Goal: Information Seeking & Learning: Learn about a topic

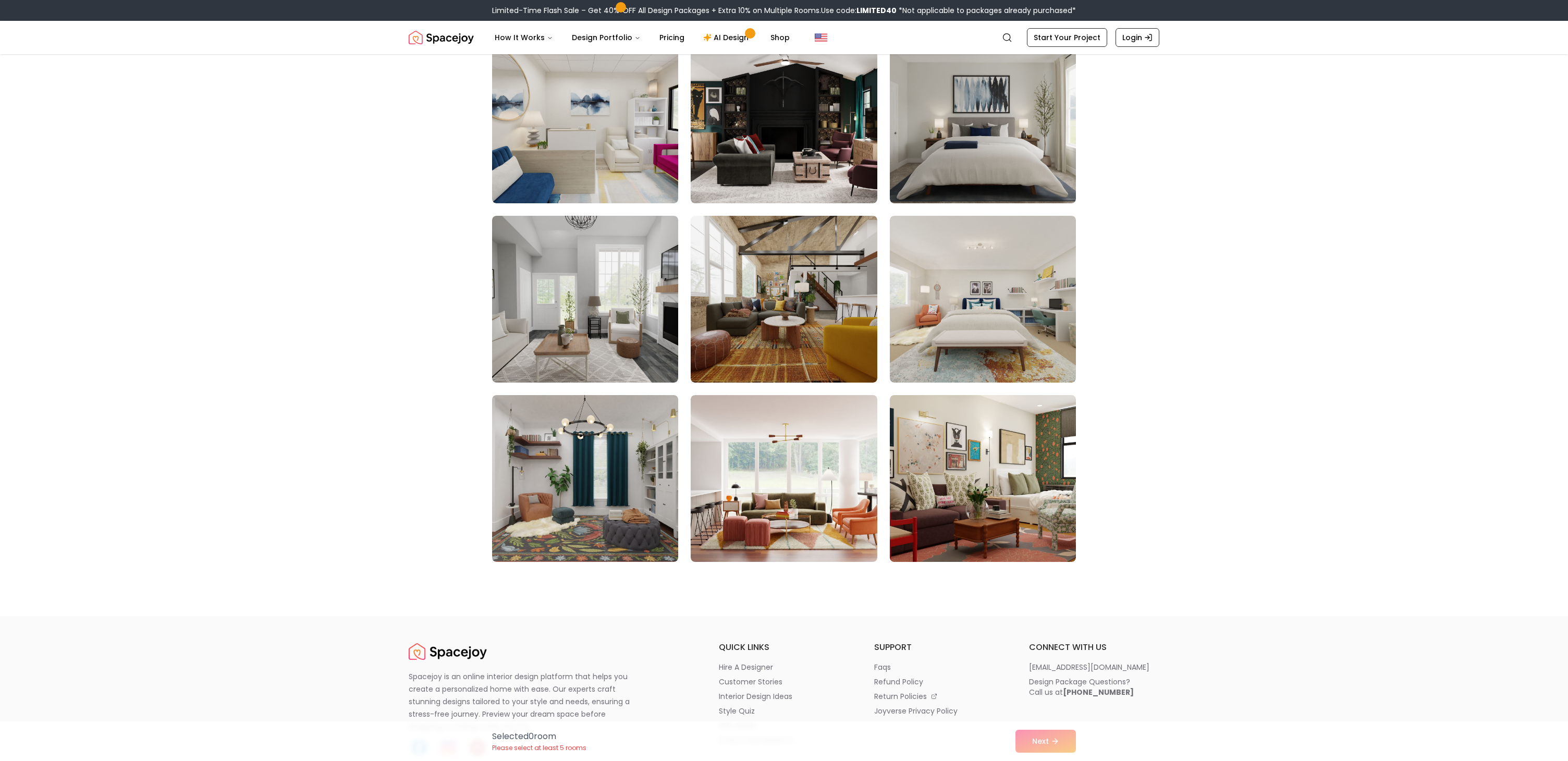
scroll to position [1614, 0]
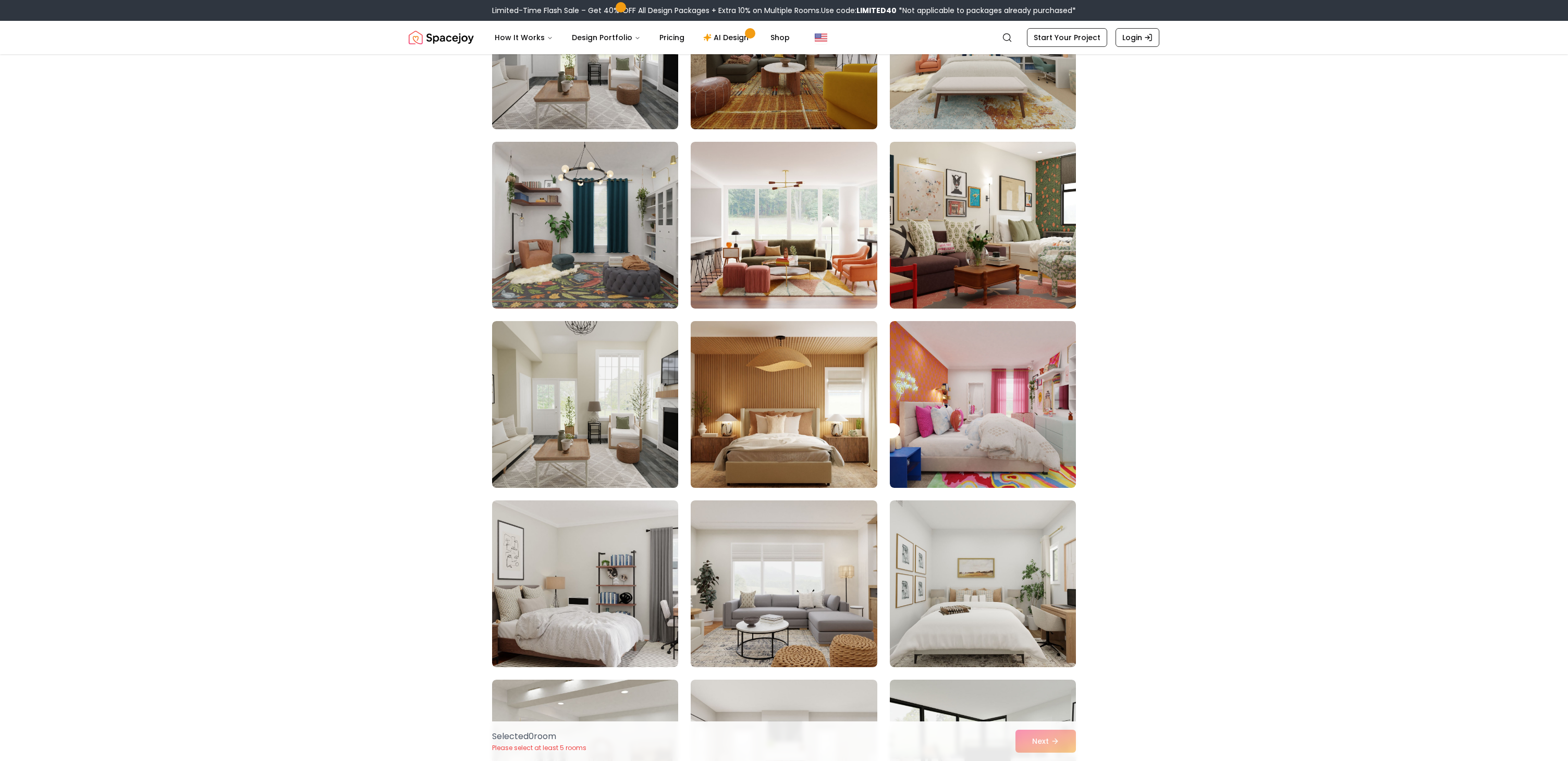
click at [749, 375] on img at bounding box center [783, 404] width 195 height 175
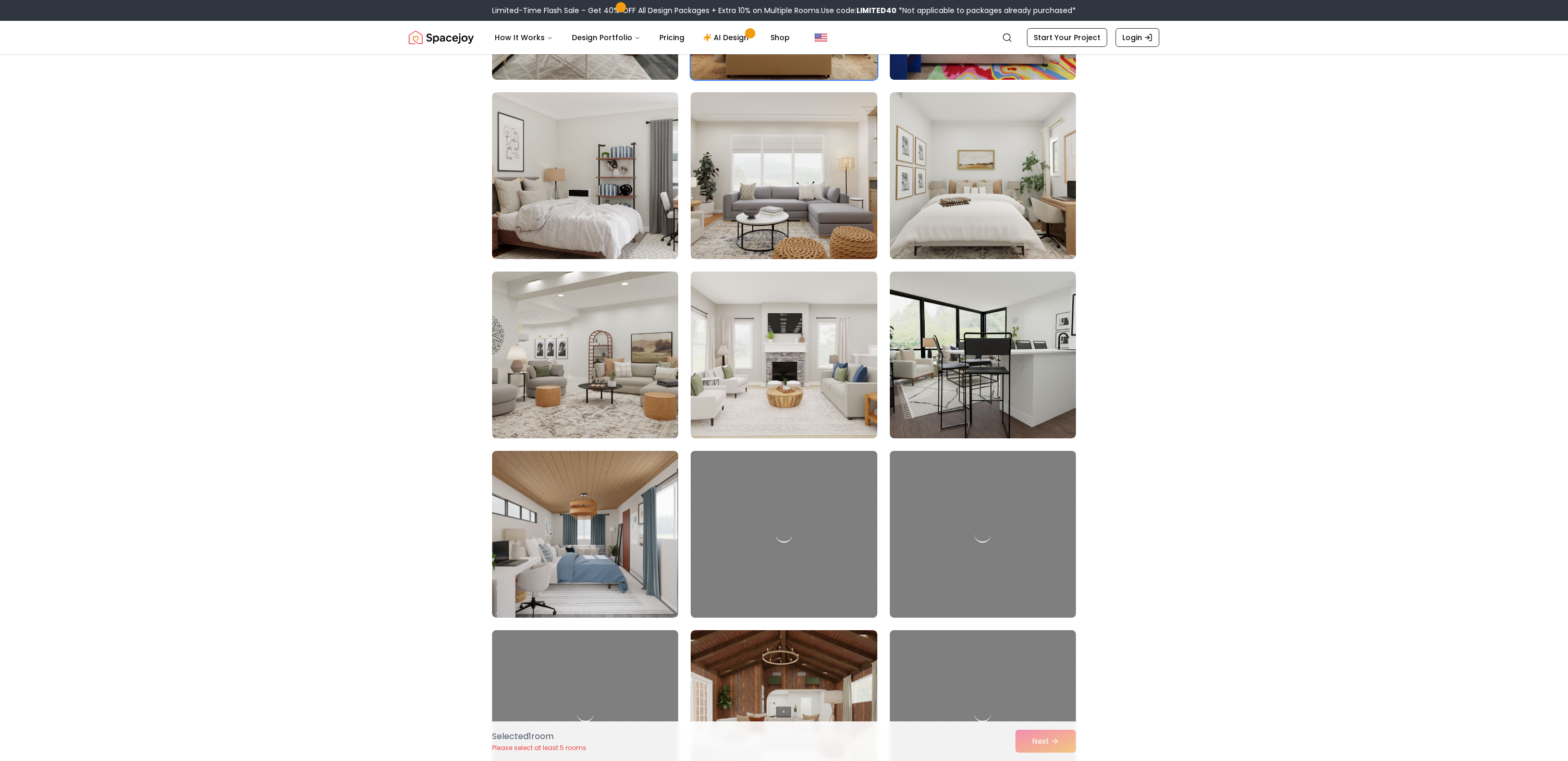
scroll to position [2024, 0]
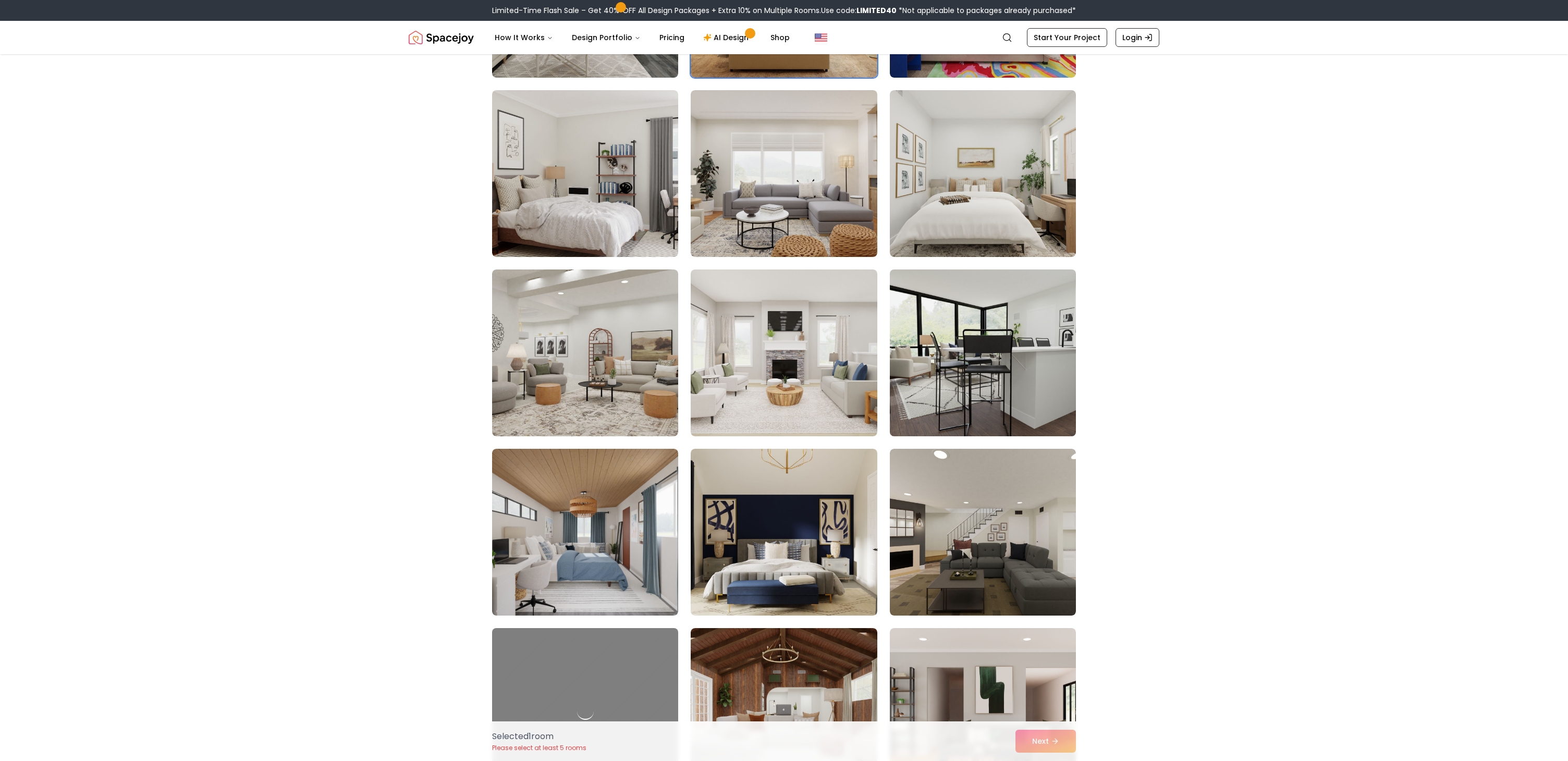
click at [961, 349] on img at bounding box center [982, 352] width 195 height 175
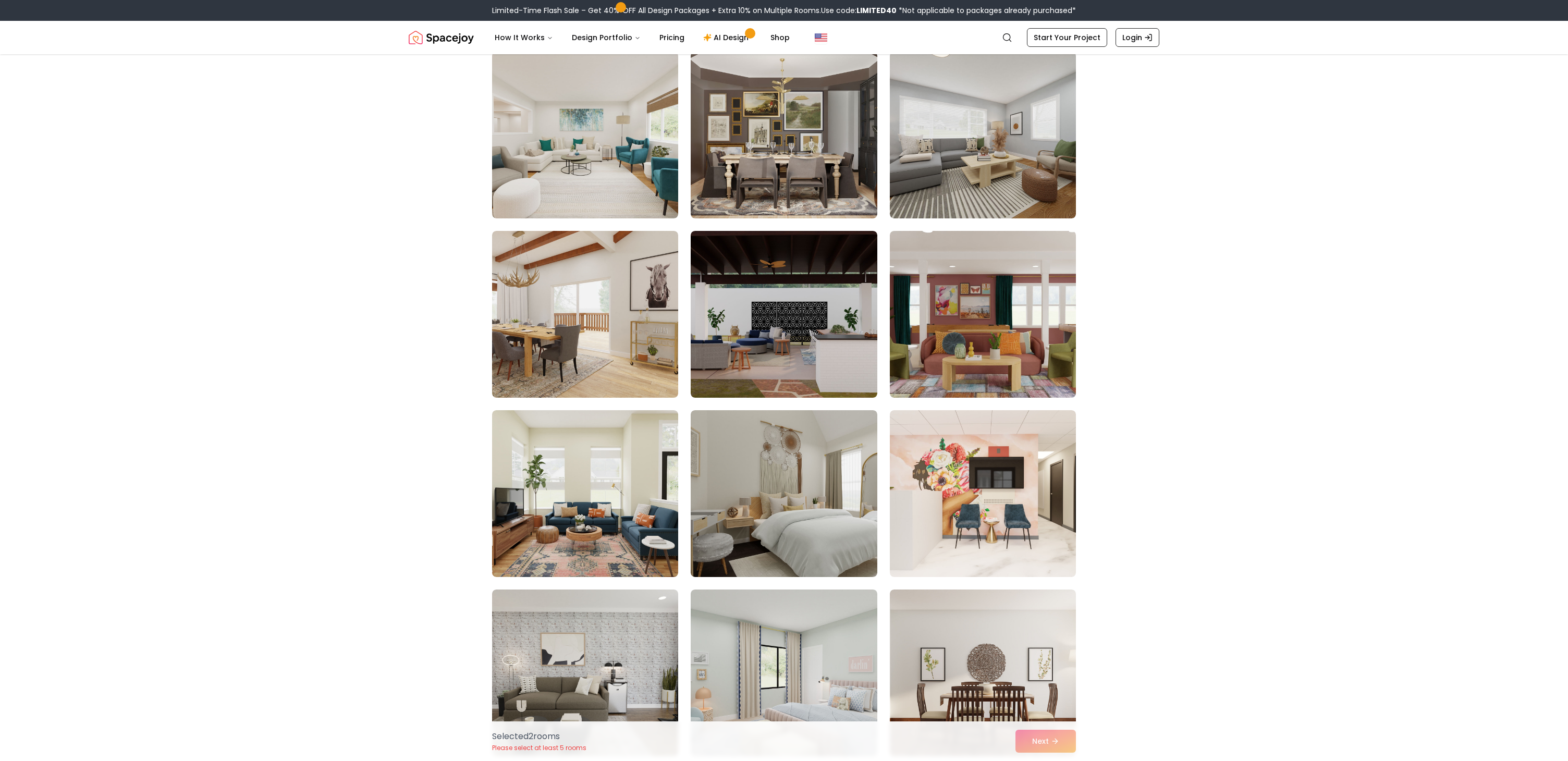
scroll to position [0, 0]
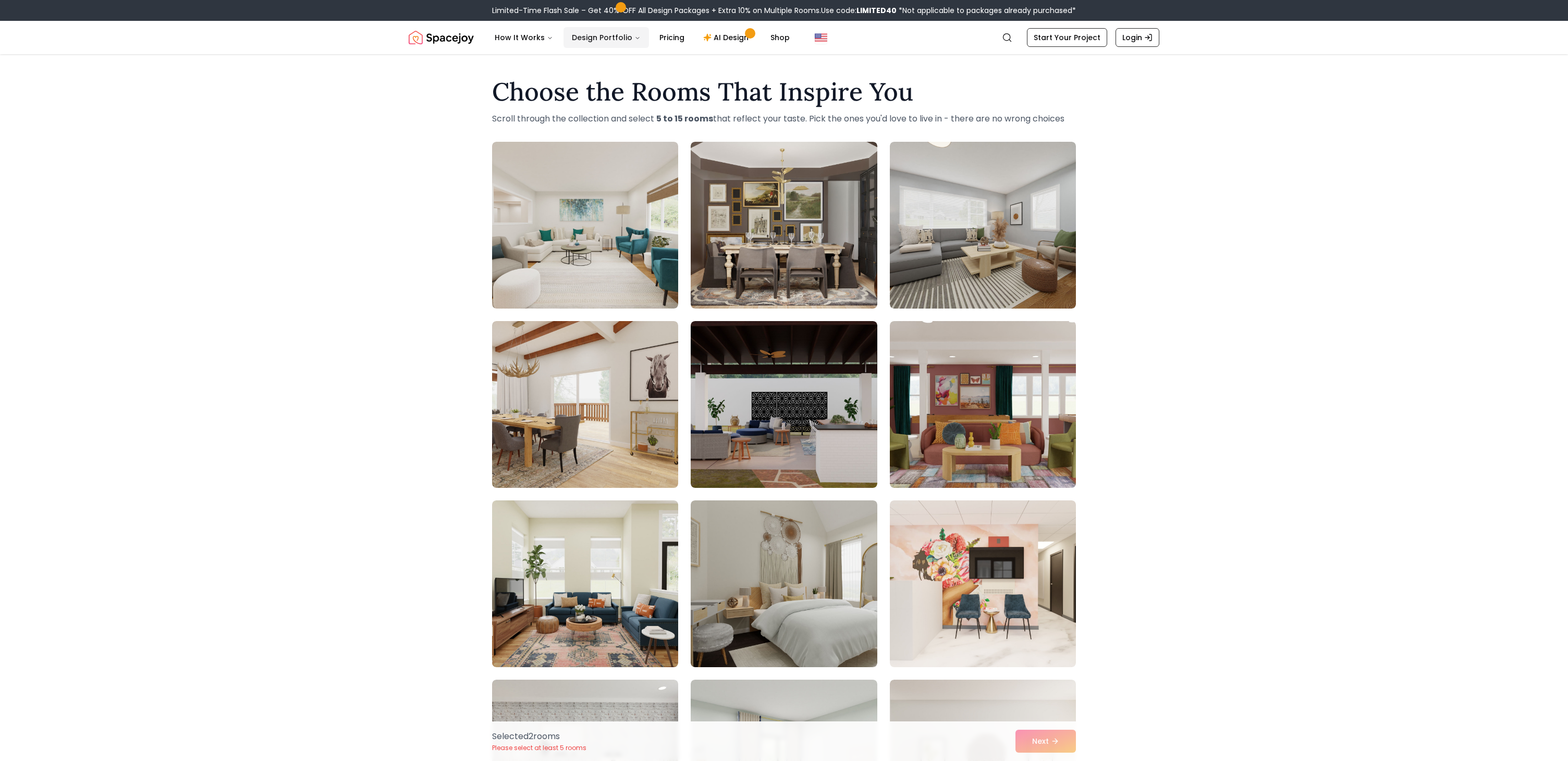
click at [605, 40] on button "Design Portfolio" at bounding box center [606, 37] width 86 height 21
click at [540, 32] on button "How It Works" at bounding box center [524, 37] width 75 height 21
click at [537, 31] on button "How It Works" at bounding box center [524, 37] width 75 height 21
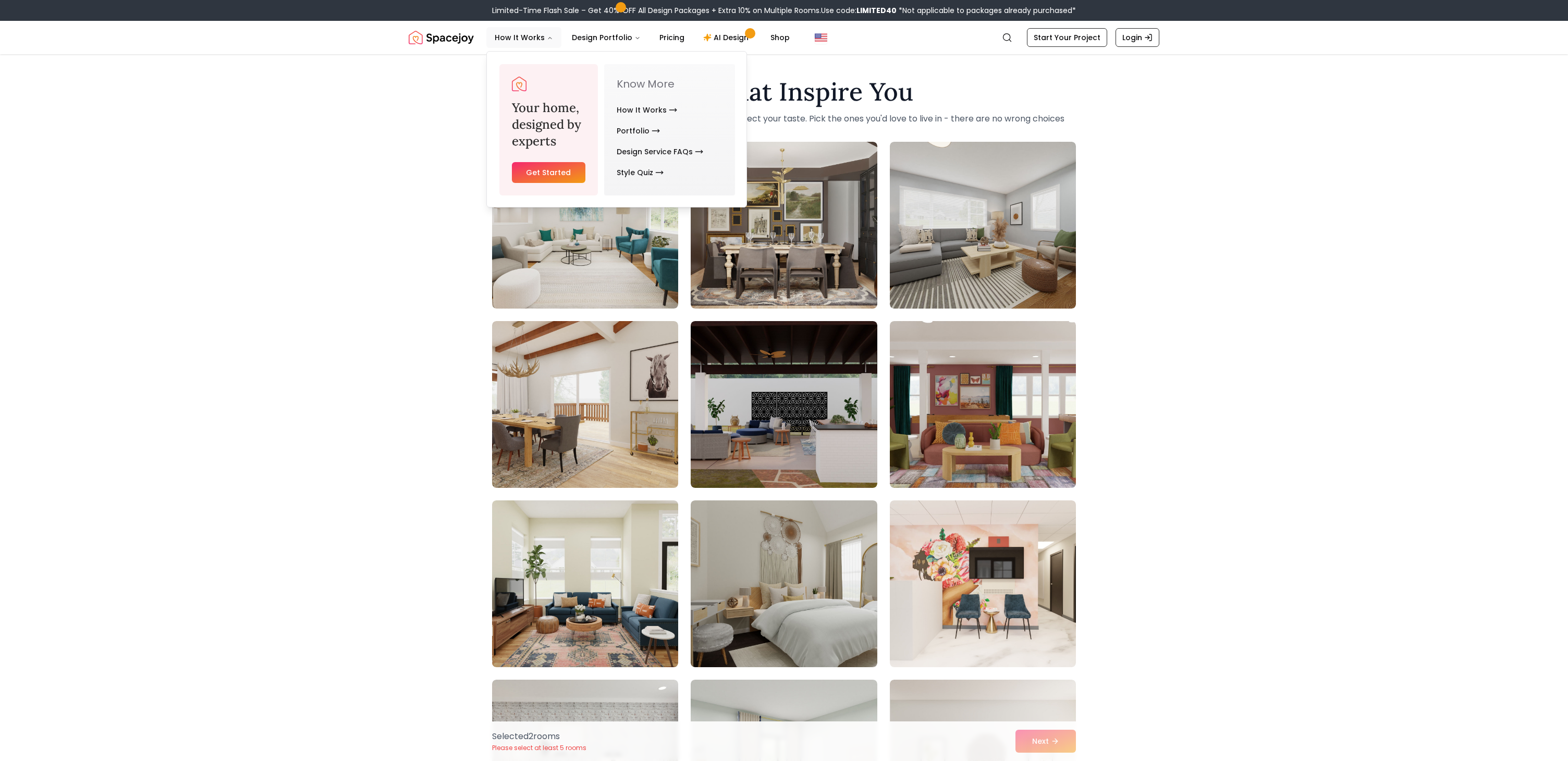
click at [540, 177] on link "Get Started" at bounding box center [548, 172] width 74 height 21
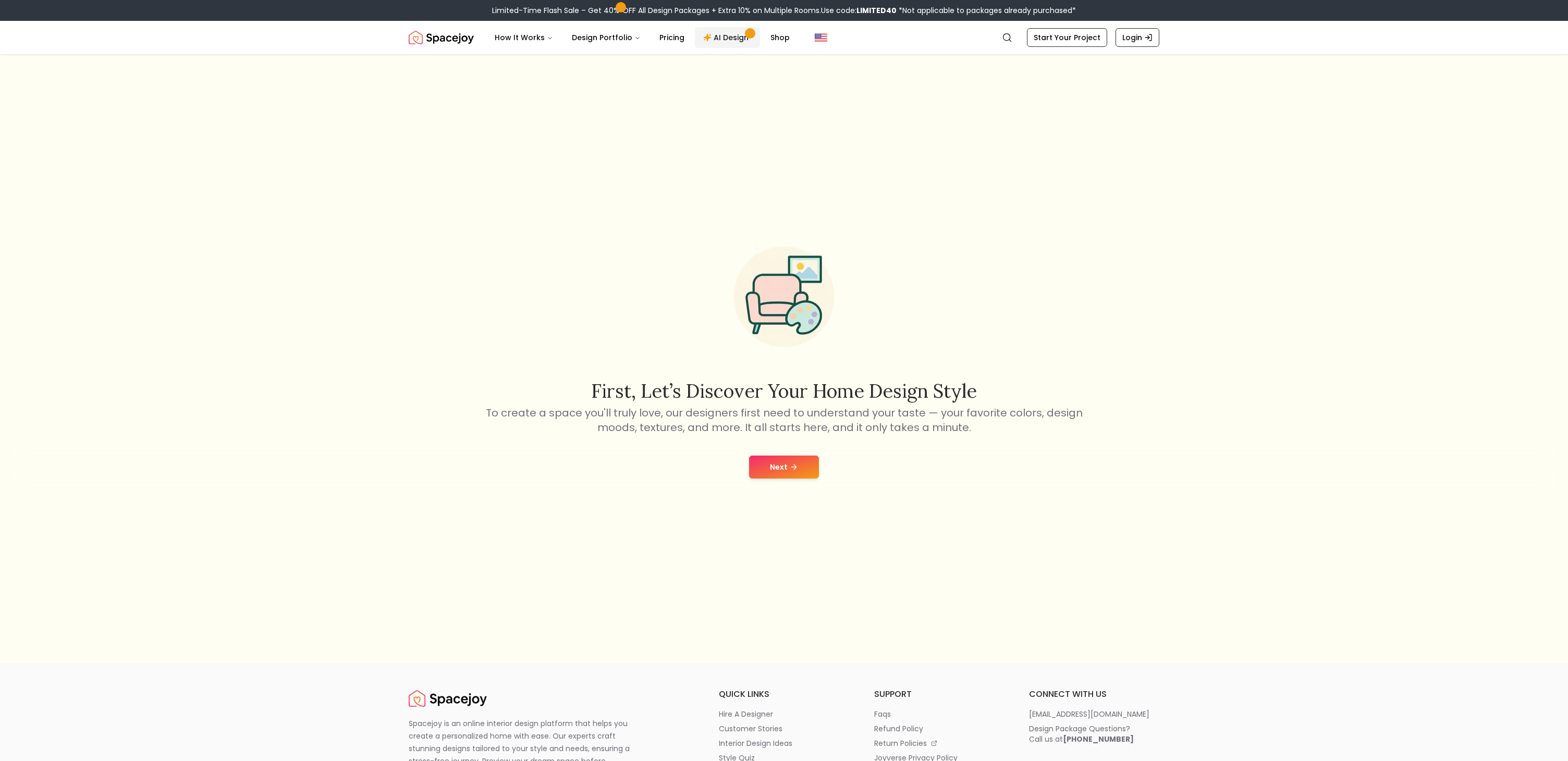
click at [707, 37] on link "AI Design" at bounding box center [727, 37] width 65 height 21
